Goal: Transaction & Acquisition: Subscribe to service/newsletter

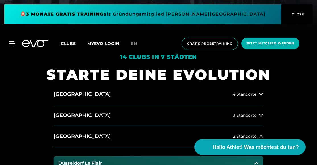
scroll to position [152, 0]
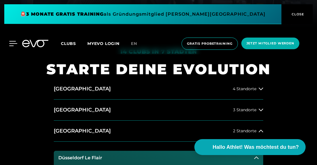
click at [12, 44] on icon at bounding box center [13, 43] width 8 height 5
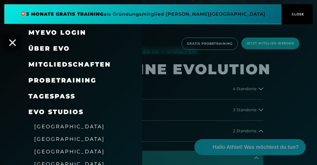
scroll to position [0, 0]
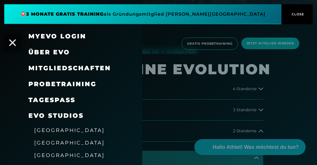
click at [53, 98] on link "TAGESPASS" at bounding box center [51, 100] width 47 height 8
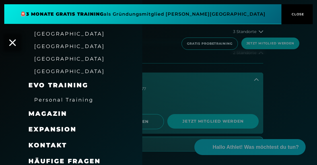
scroll to position [231, 0]
click at [15, 44] on icon at bounding box center [12, 42] width 7 height 7
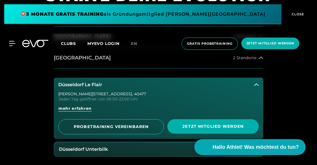
scroll to position [223, 0]
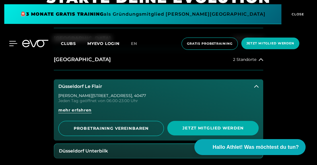
click at [9, 43] on div at bounding box center [8, 43] width 17 height 5
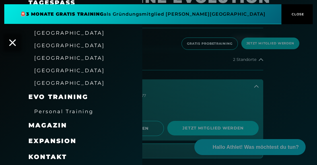
scroll to position [98, 0]
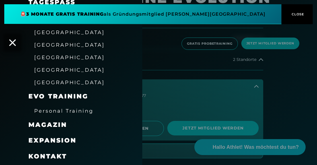
click at [51, 153] on span "Kontakt" at bounding box center [47, 157] width 38 height 8
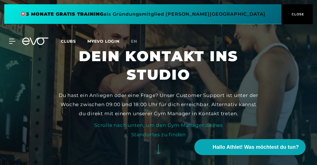
click at [34, 44] on icon at bounding box center [39, 41] width 19 height 7
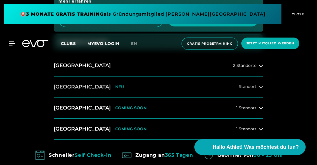
click at [81, 86] on h2 "[GEOGRAPHIC_DATA]" at bounding box center [82, 86] width 57 height 7
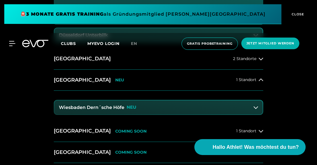
click at [103, 108] on h3 "Wiesbaden Dern´sche Höfe" at bounding box center [91, 107] width 65 height 5
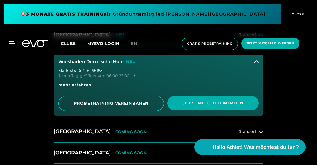
scroll to position [387, 0]
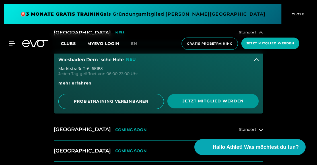
click at [202, 106] on span "Jetzt Mitglied werden" at bounding box center [212, 101] width 91 height 15
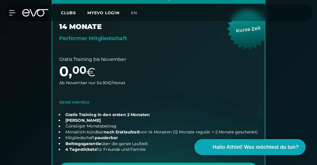
scroll to position [185, 0]
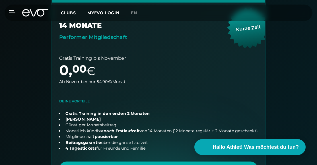
click at [162, 120] on link "choose plan" at bounding box center [158, 91] width 213 height 201
